Goal: Task Accomplishment & Management: Manage account settings

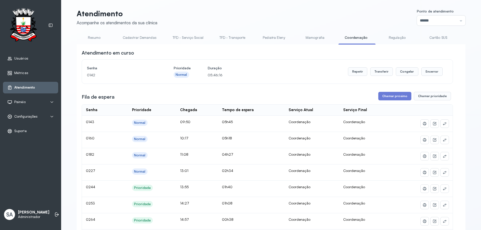
click at [43, 115] on div "Configurações" at bounding box center [30, 116] width 47 height 5
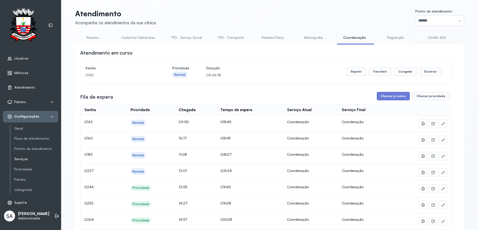
click at [33, 160] on link "Serviços" at bounding box center [36, 159] width 44 height 4
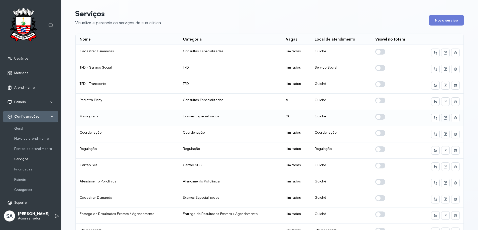
click at [445, 118] on icon at bounding box center [446, 118] width 2 height 2
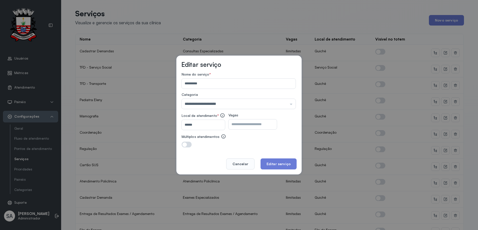
click at [246, 125] on input "**" at bounding box center [249, 125] width 40 height 10
type input "**"
click at [284, 162] on button "Editar serviço" at bounding box center [279, 164] width 36 height 11
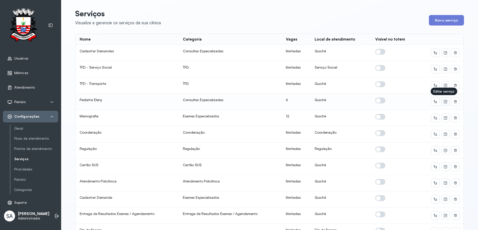
click at [446, 101] on button at bounding box center [446, 102] width 8 height 8
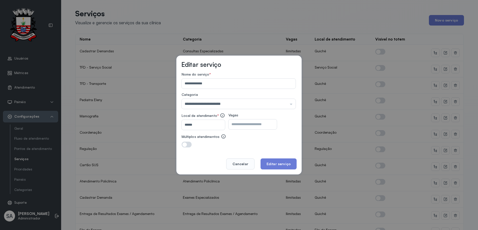
click at [254, 126] on input "*" at bounding box center [249, 125] width 40 height 10
type input "*"
click at [276, 163] on button "Editar serviço" at bounding box center [279, 164] width 36 height 11
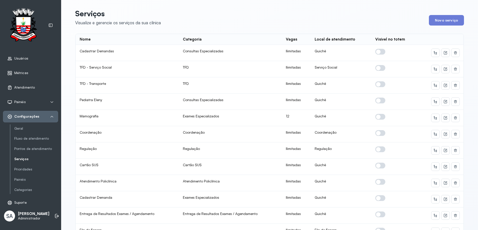
scroll to position [1, 0]
click at [54, 219] on icon at bounding box center [56, 216] width 5 height 5
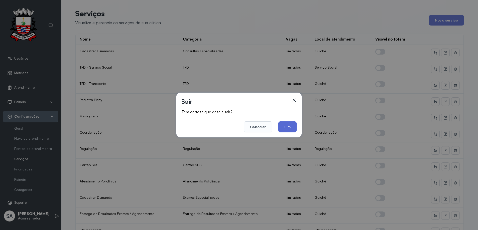
click at [287, 128] on button "Sim" at bounding box center [287, 127] width 18 height 11
